Goal: Task Accomplishment & Management: Use online tool/utility

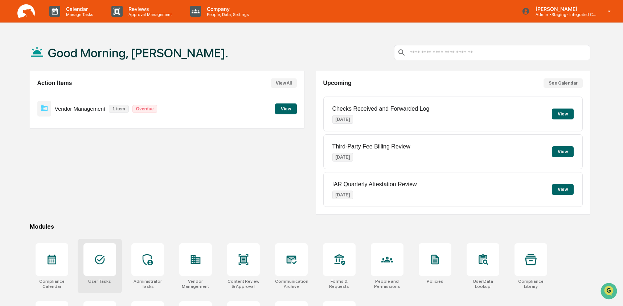
click at [102, 264] on icon at bounding box center [100, 259] width 12 height 12
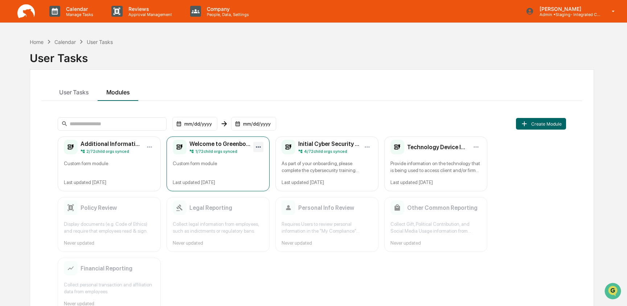
click at [257, 146] on html "Calendar Manage Tasks Reviews Approval Management Company People, Data, Setting…" at bounding box center [313, 153] width 627 height 306
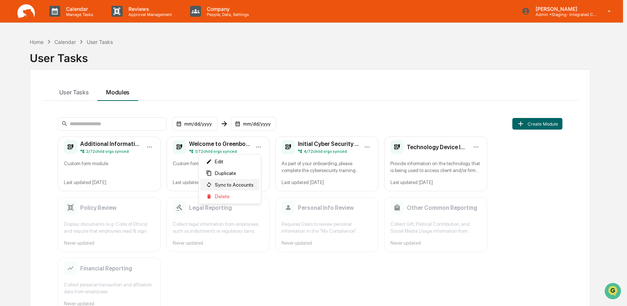
click at [242, 182] on div "Sync to Accounts" at bounding box center [229, 185] width 59 height 12
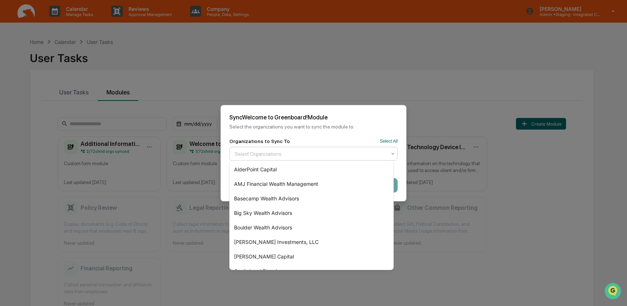
click at [261, 152] on div at bounding box center [311, 153] width 152 height 7
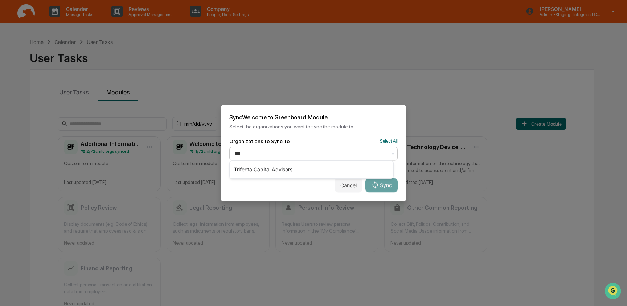
type input "****"
click at [276, 170] on div "Trifecta Capital Advisors" at bounding box center [312, 169] width 164 height 15
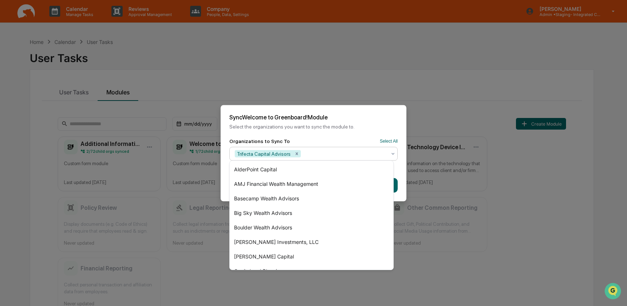
click at [363, 138] on div "Organizations to Sync To Select All" at bounding box center [313, 141] width 168 height 6
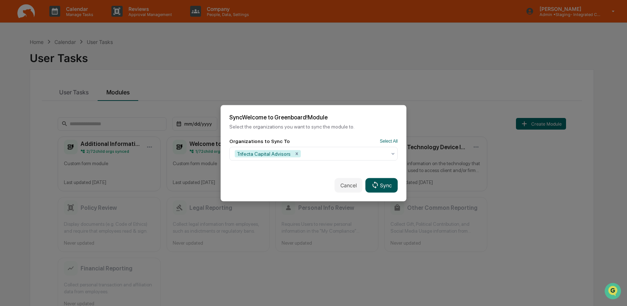
click at [384, 181] on button "Sync" at bounding box center [381, 185] width 32 height 15
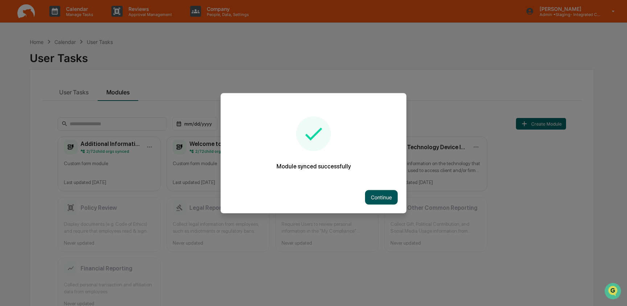
click at [379, 198] on button "Continue" at bounding box center [381, 197] width 33 height 15
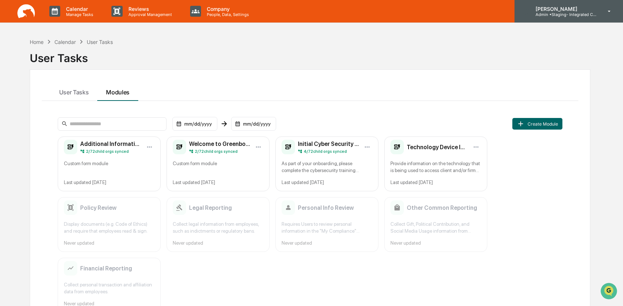
click at [575, 11] on p "[PERSON_NAME]" at bounding box center [562, 9] width 67 height 6
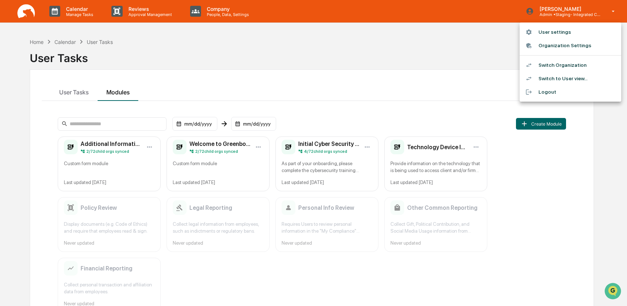
click at [577, 67] on li "Switch Organization" at bounding box center [570, 64] width 102 height 13
